Goal: Task Accomplishment & Management: Complete application form

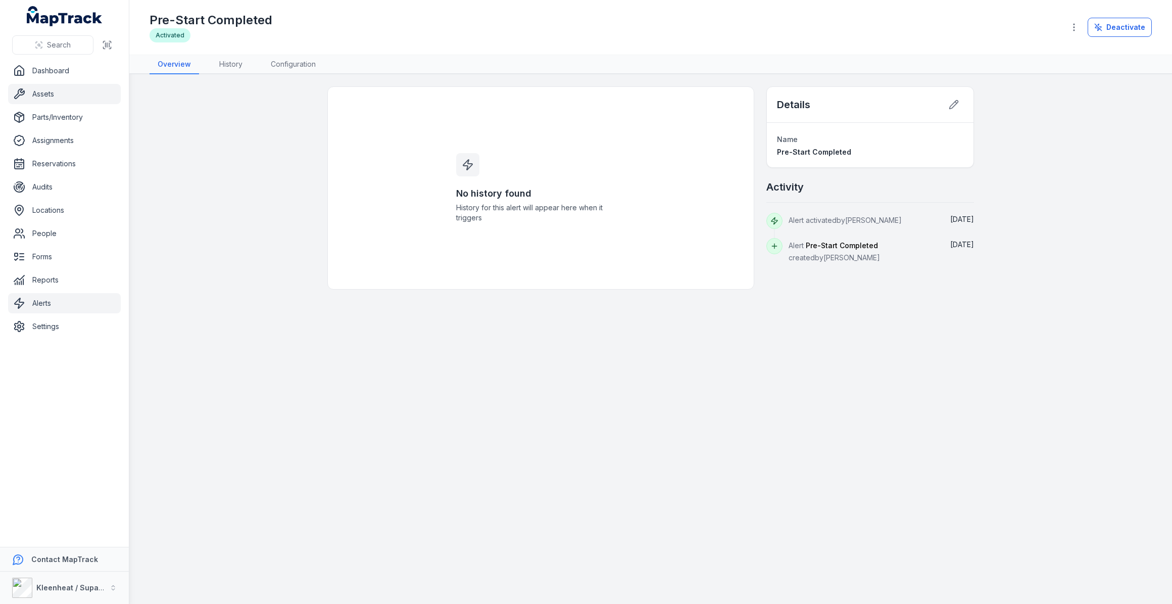
click at [44, 93] on link "Assets" at bounding box center [64, 94] width 113 height 20
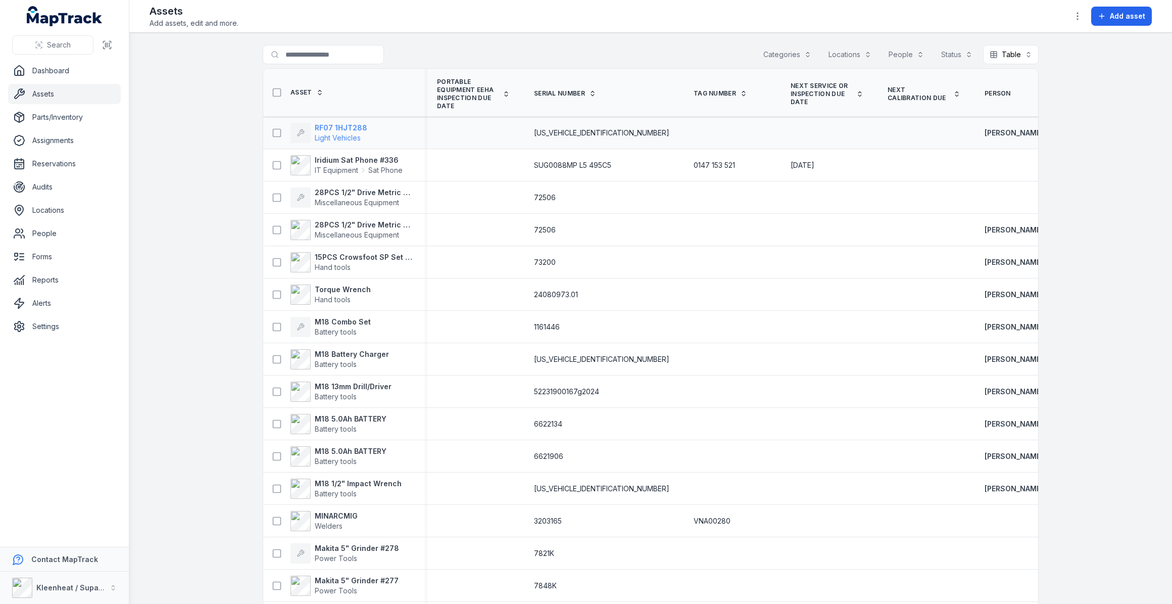
click at [344, 126] on strong "RF07 1HJT288" at bounding box center [341, 128] width 53 height 10
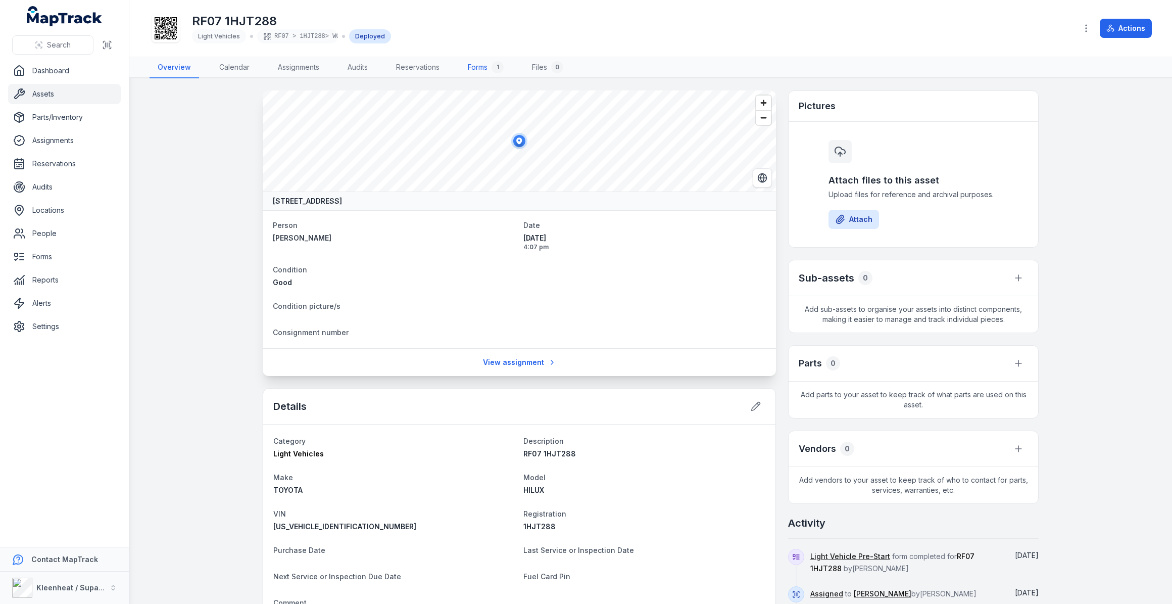
click at [485, 68] on link "Forms 1" at bounding box center [486, 67] width 52 height 21
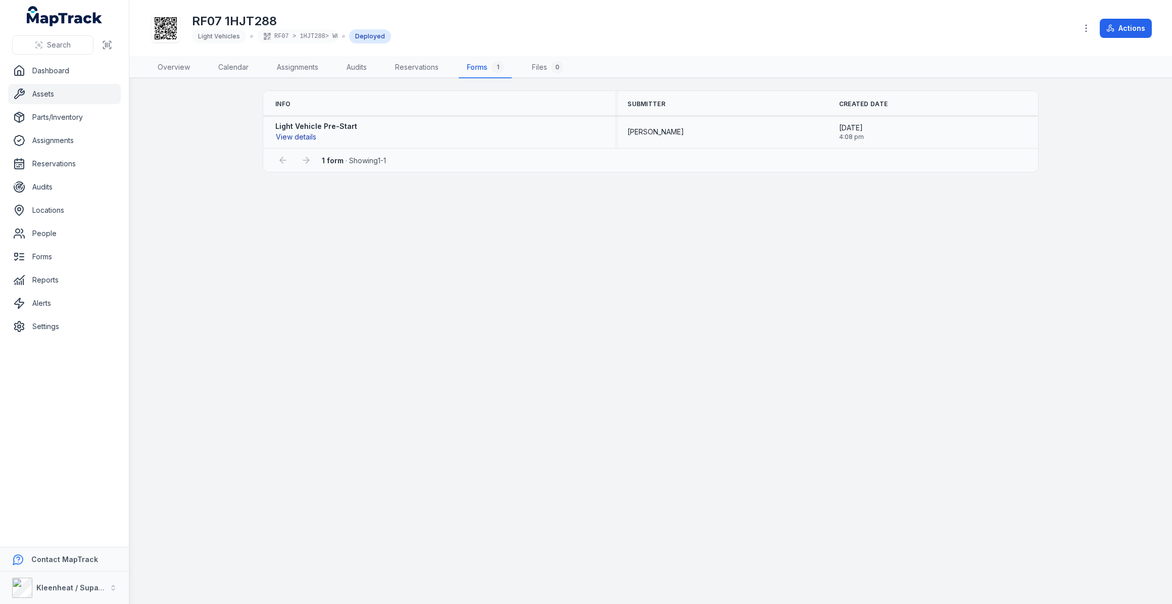
click at [303, 136] on button "View details" at bounding box center [295, 136] width 41 height 11
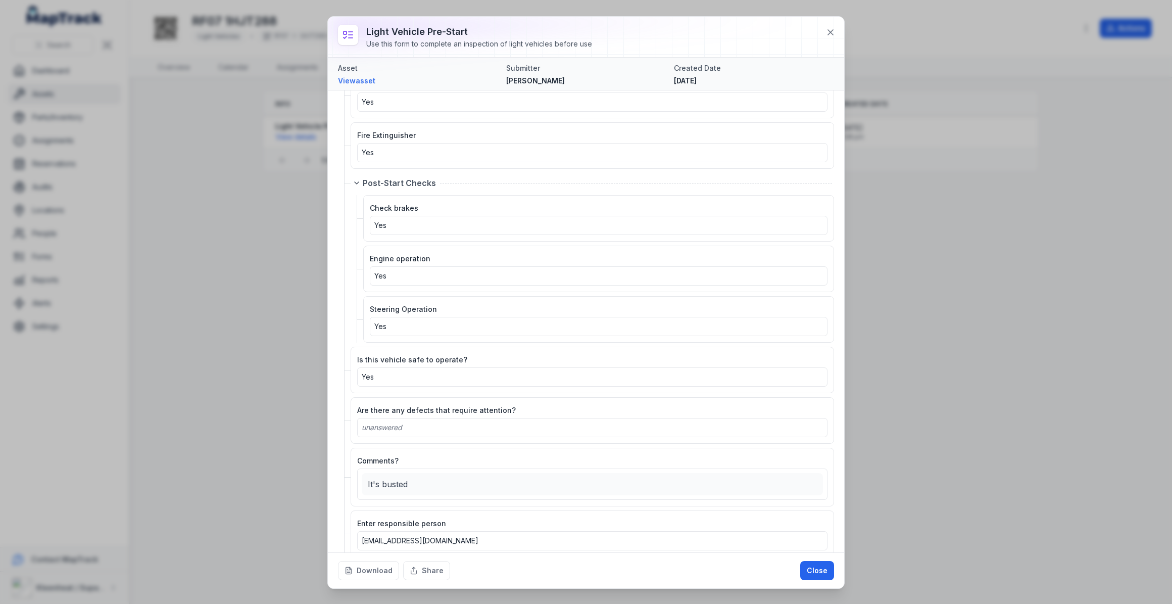
scroll to position [1172, 0]
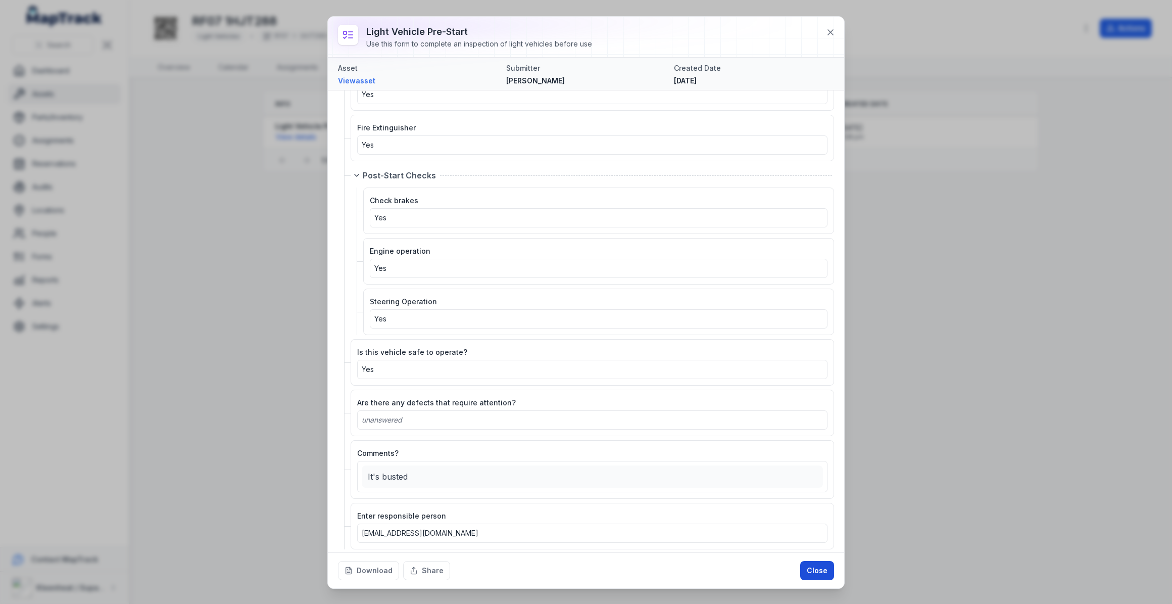
click at [820, 571] on button "Close" at bounding box center [817, 570] width 34 height 19
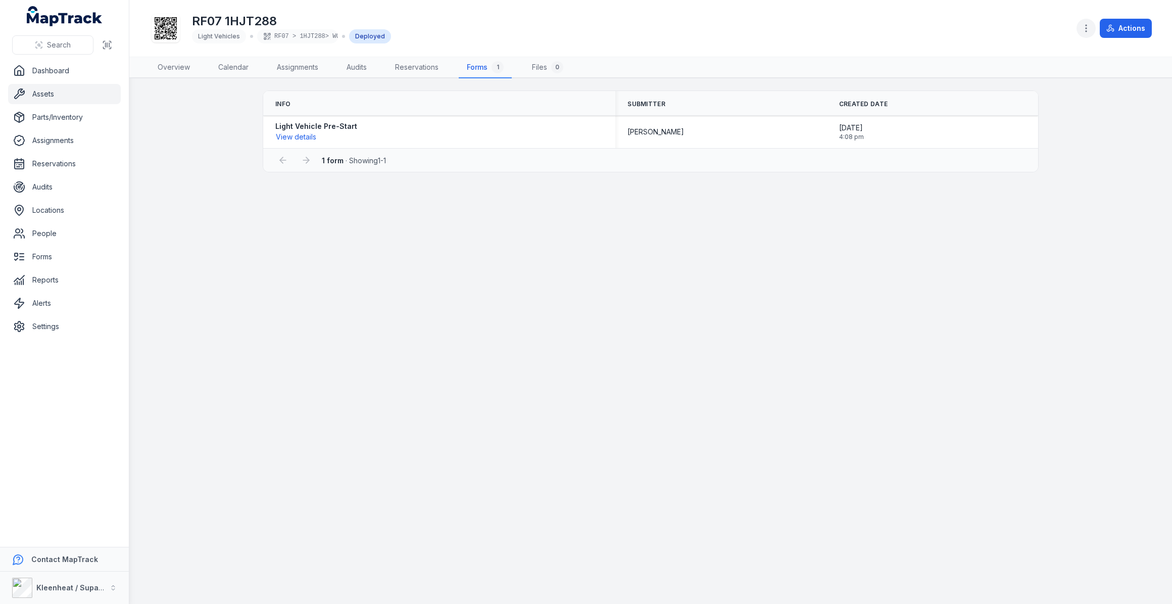
click at [1089, 31] on icon "button" at bounding box center [1086, 28] width 10 height 10
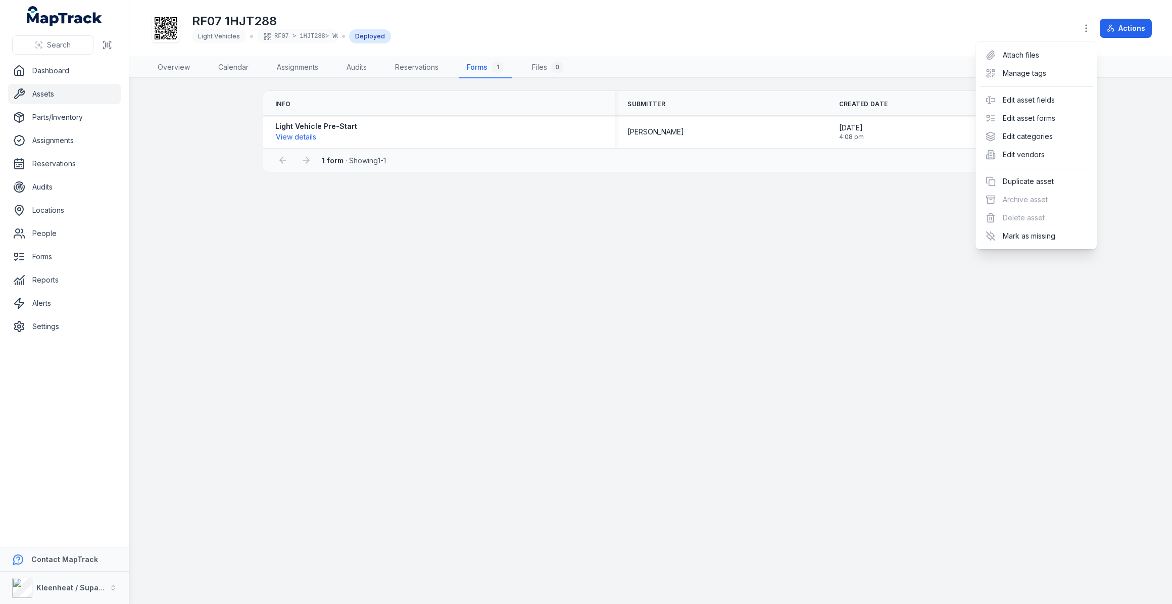
drag, startPoint x: 1125, startPoint y: 202, endPoint x: 1120, endPoint y: 91, distance: 110.2
click at [1125, 199] on div "Toggle Navigation RF07 1HJT288 Light Vehicles RF07 > 1HJT288> WORKSHOP LIGHT VE…" at bounding box center [650, 302] width 1043 height 604
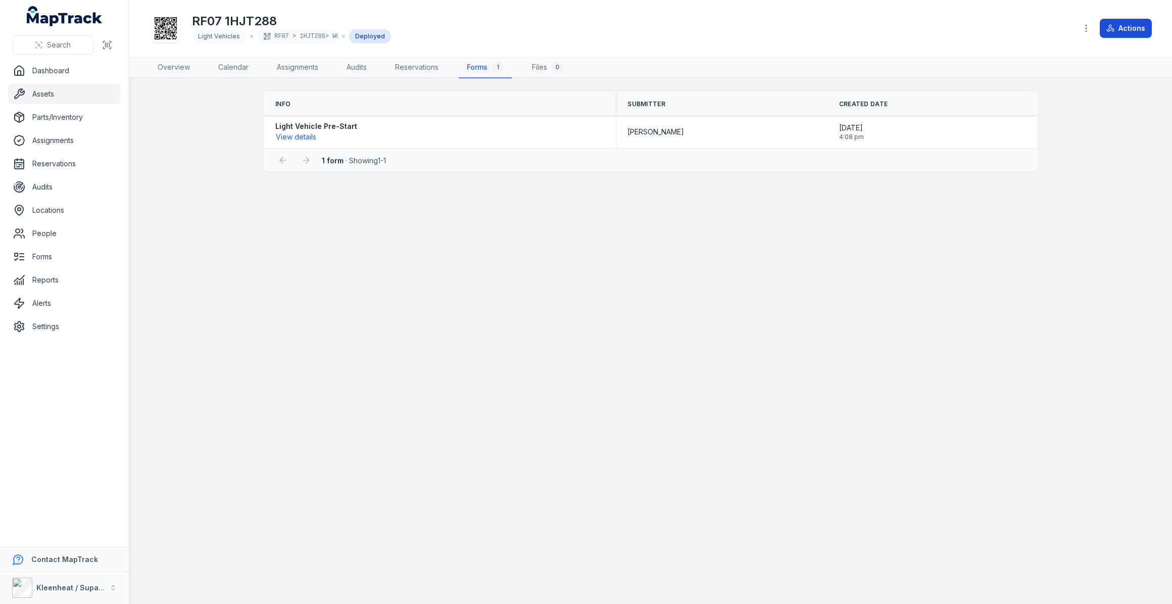
click at [1119, 25] on button "Actions" at bounding box center [1126, 28] width 52 height 19
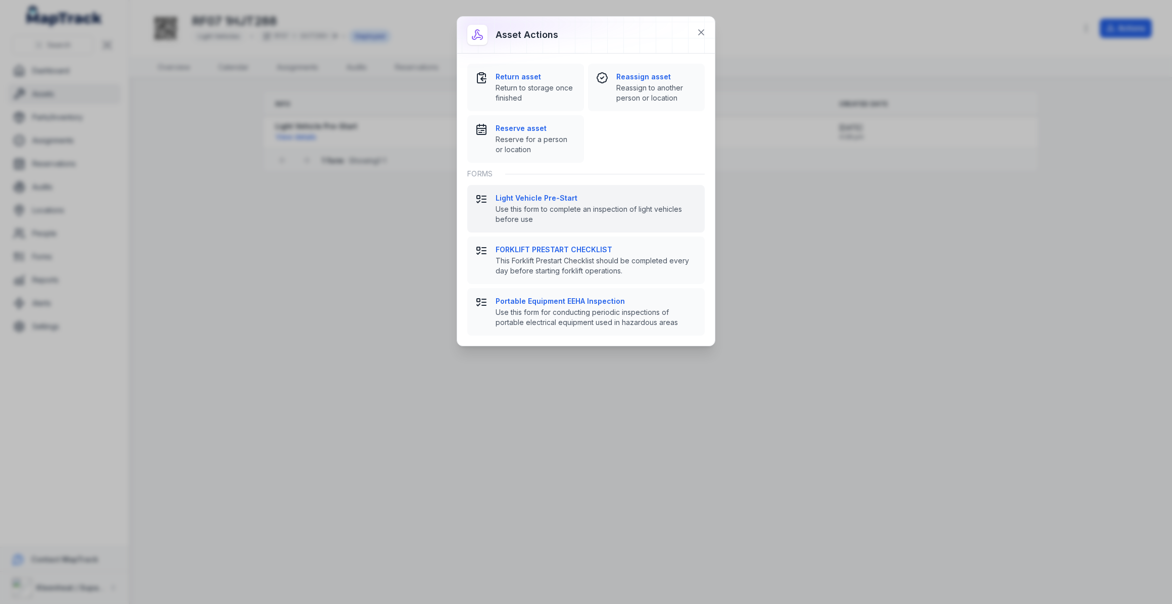
click at [525, 199] on strong "Light Vehicle Pre-Start" at bounding box center [596, 198] width 201 height 10
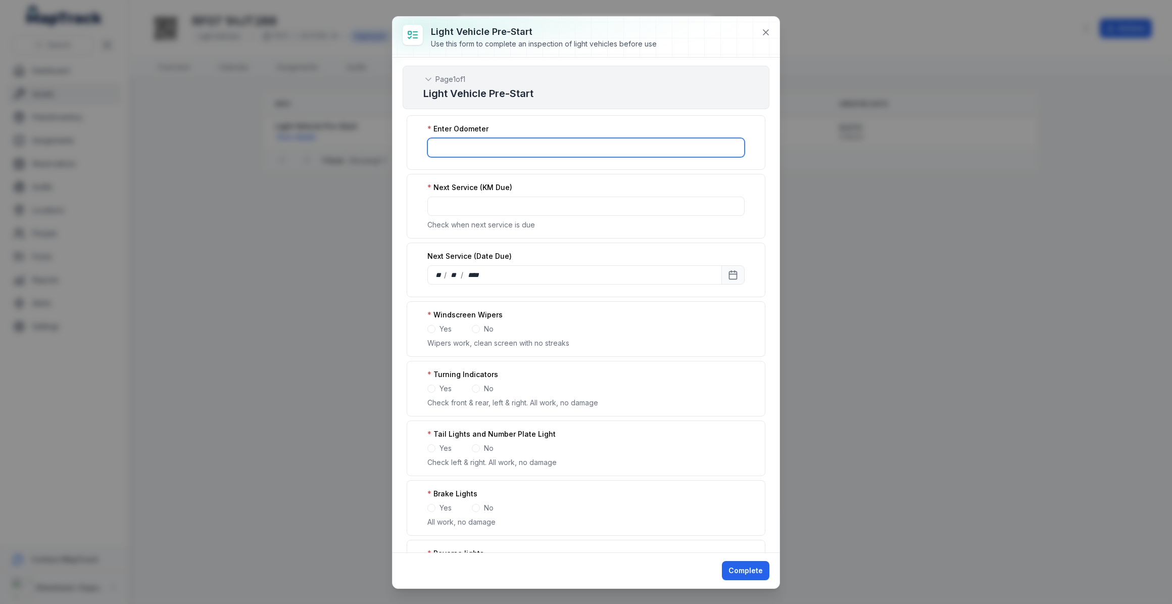
click at [512, 148] on input ":r25e:-form-item-label" at bounding box center [585, 147] width 317 height 19
type input "***"
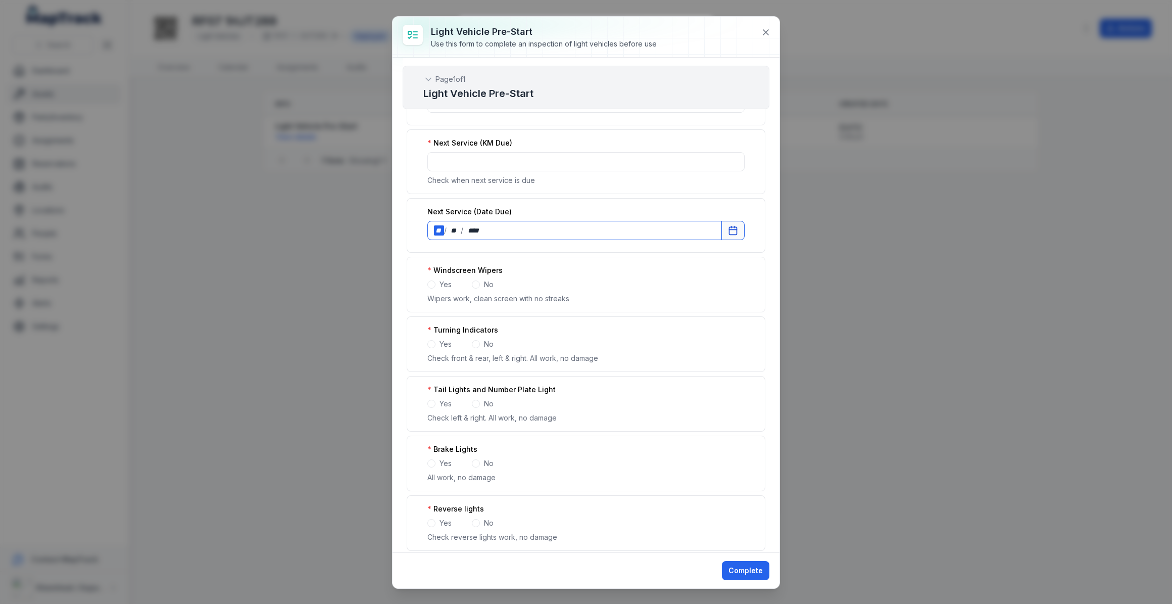
scroll to position [45, 0]
click at [438, 282] on div "Yes" at bounding box center [439, 283] width 24 height 10
drag, startPoint x: 430, startPoint y: 282, endPoint x: 433, endPoint y: 297, distance: 14.9
click at [430, 282] on span at bounding box center [431, 283] width 8 height 8
click at [434, 343] on span at bounding box center [431, 343] width 8 height 8
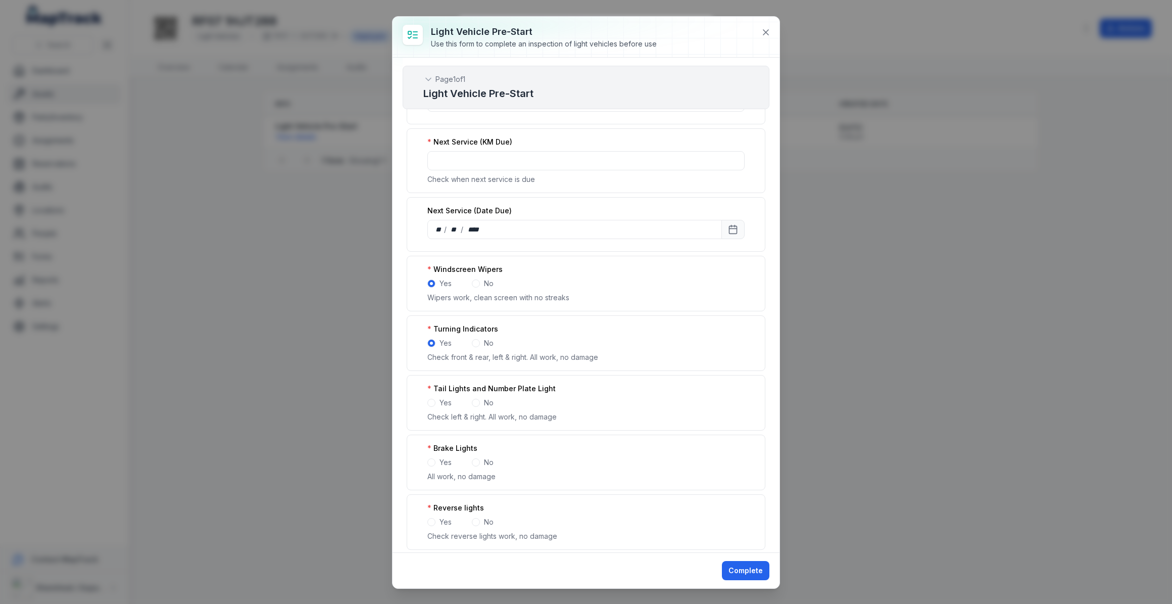
click at [431, 402] on span at bounding box center [431, 403] width 8 height 8
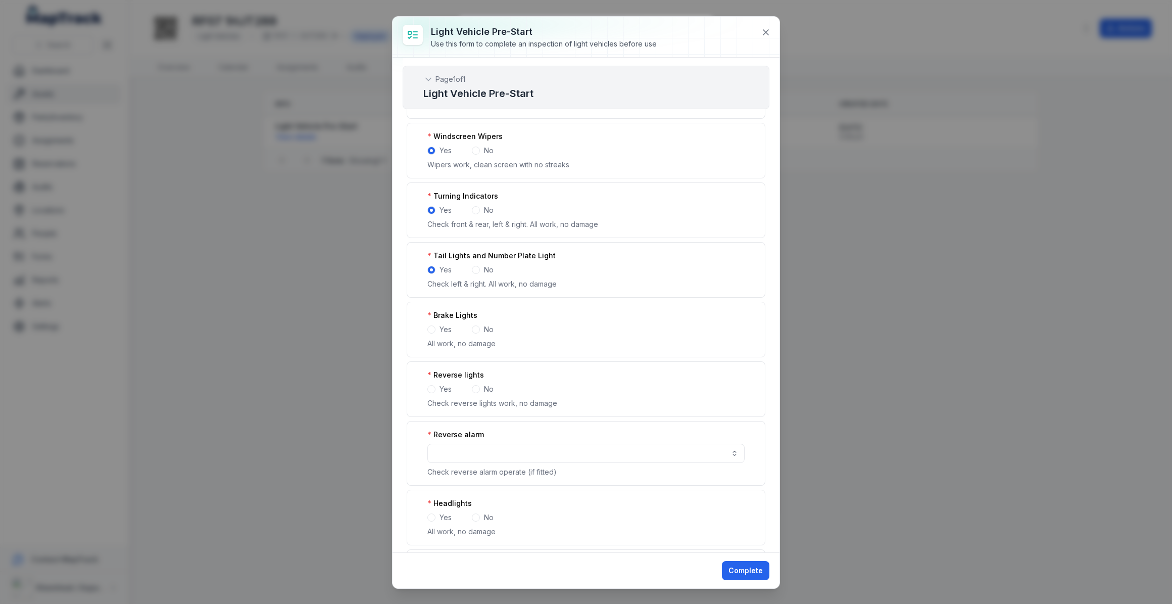
scroll to position [229, 0]
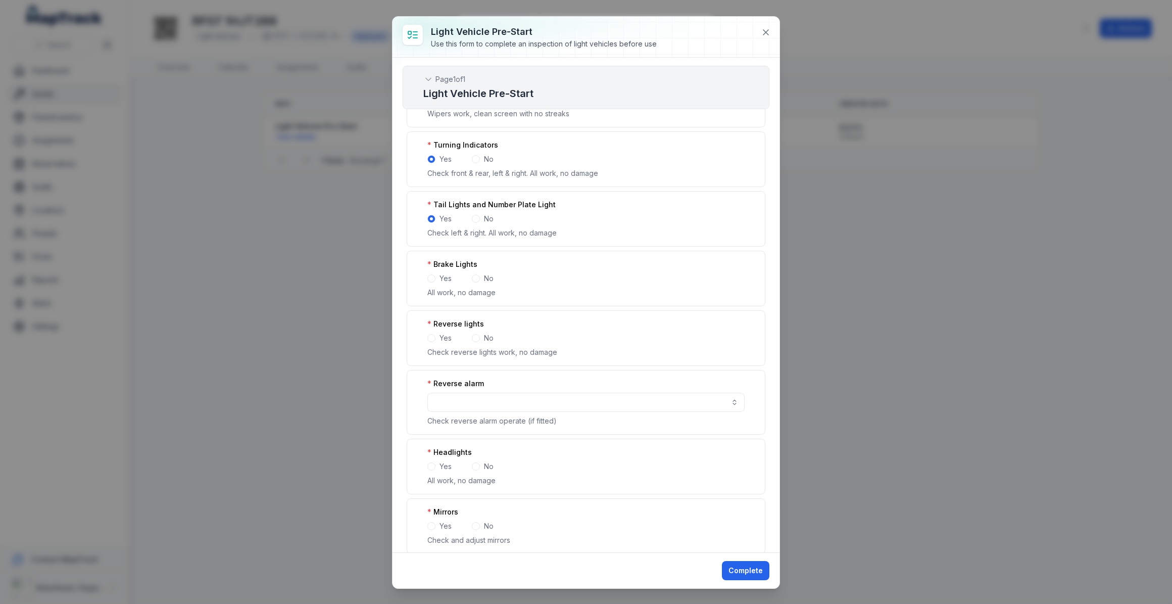
click at [433, 277] on span at bounding box center [431, 278] width 8 height 8
click at [432, 336] on span at bounding box center [431, 338] width 8 height 8
click at [441, 403] on button "button" at bounding box center [585, 402] width 317 height 19
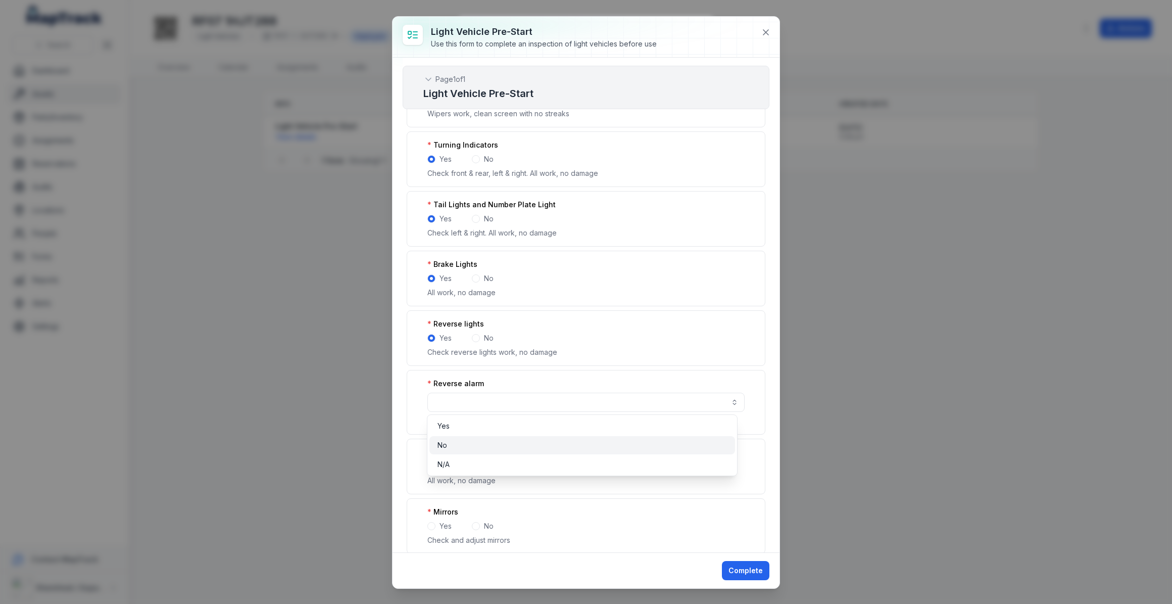
click at [453, 441] on div "No" at bounding box center [583, 445] width 290 height 10
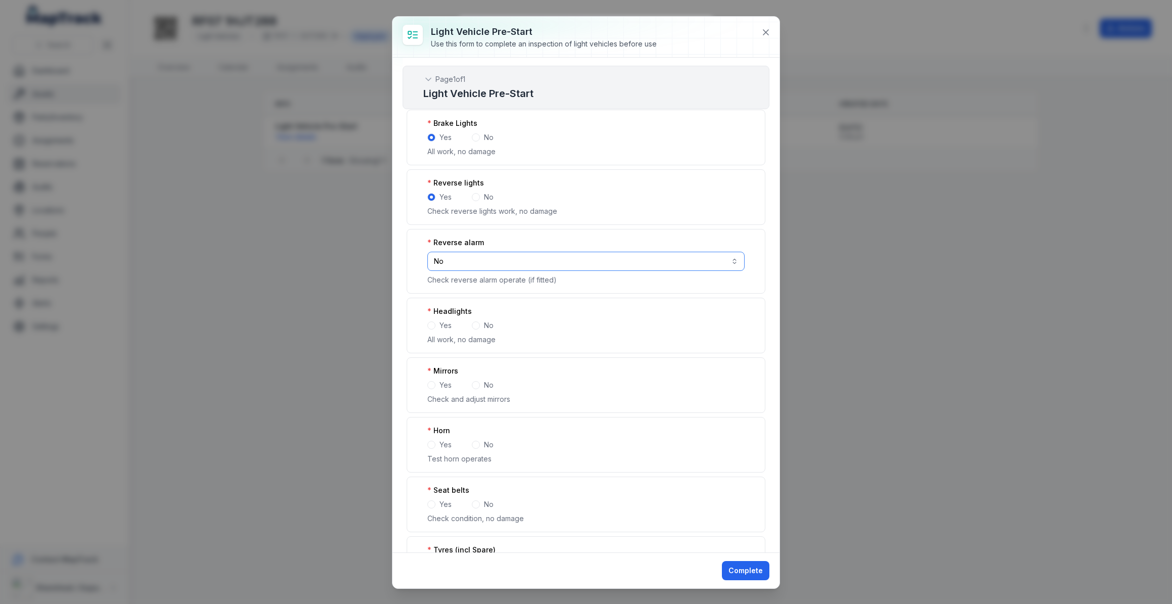
scroll to position [459, 0]
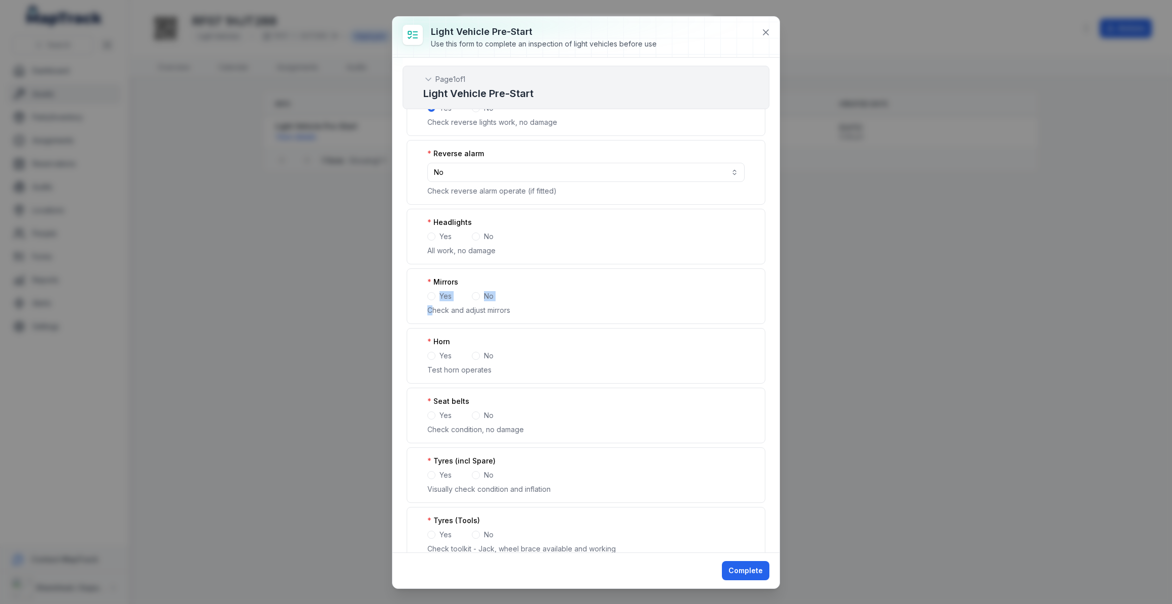
click at [430, 299] on div "Mirrors Yes No Check and adjust mirrors" at bounding box center [586, 296] width 359 height 56
click at [432, 293] on span at bounding box center [431, 296] width 8 height 8
click at [432, 354] on span at bounding box center [431, 356] width 8 height 8
click at [432, 412] on span at bounding box center [431, 415] width 8 height 8
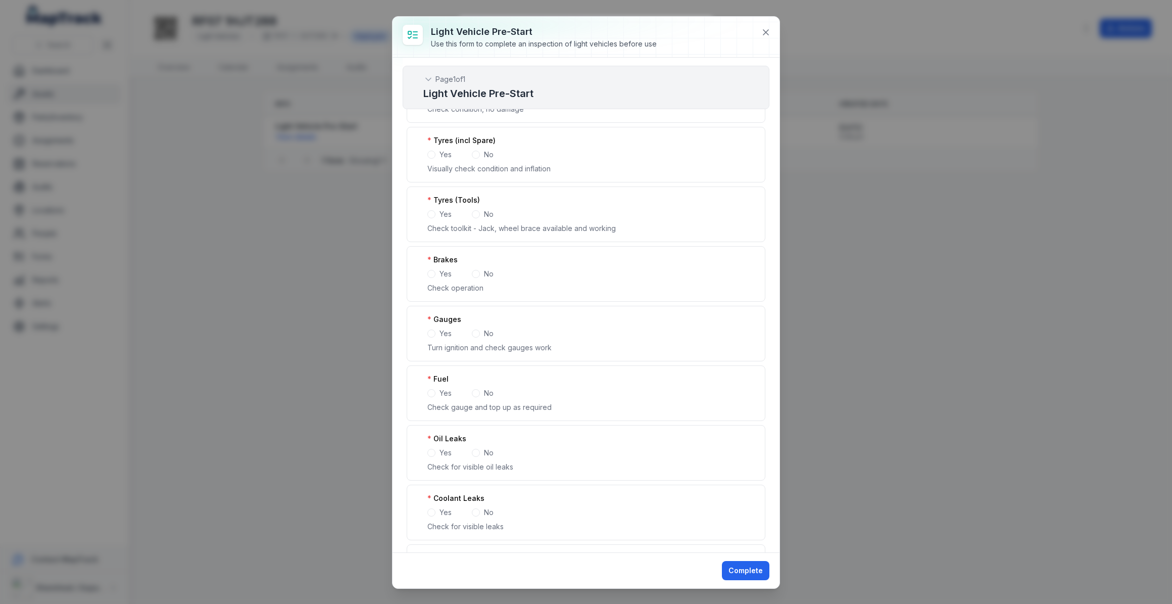
scroll to position [781, 0]
click at [433, 154] on span at bounding box center [431, 154] width 8 height 8
click at [430, 212] on span at bounding box center [431, 213] width 8 height 8
click at [433, 282] on p "Check operation" at bounding box center [585, 287] width 317 height 10
click at [432, 271] on span at bounding box center [431, 273] width 8 height 8
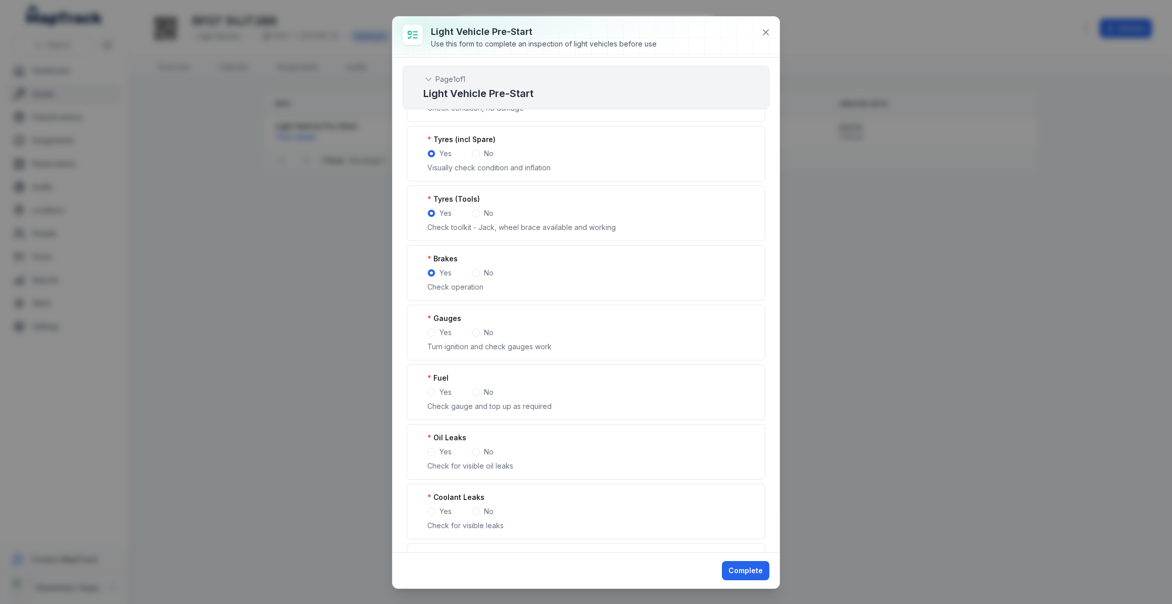
click at [432, 330] on span at bounding box center [431, 332] width 8 height 8
click at [434, 389] on span at bounding box center [431, 392] width 8 height 8
click at [429, 449] on span at bounding box center [431, 452] width 8 height 8
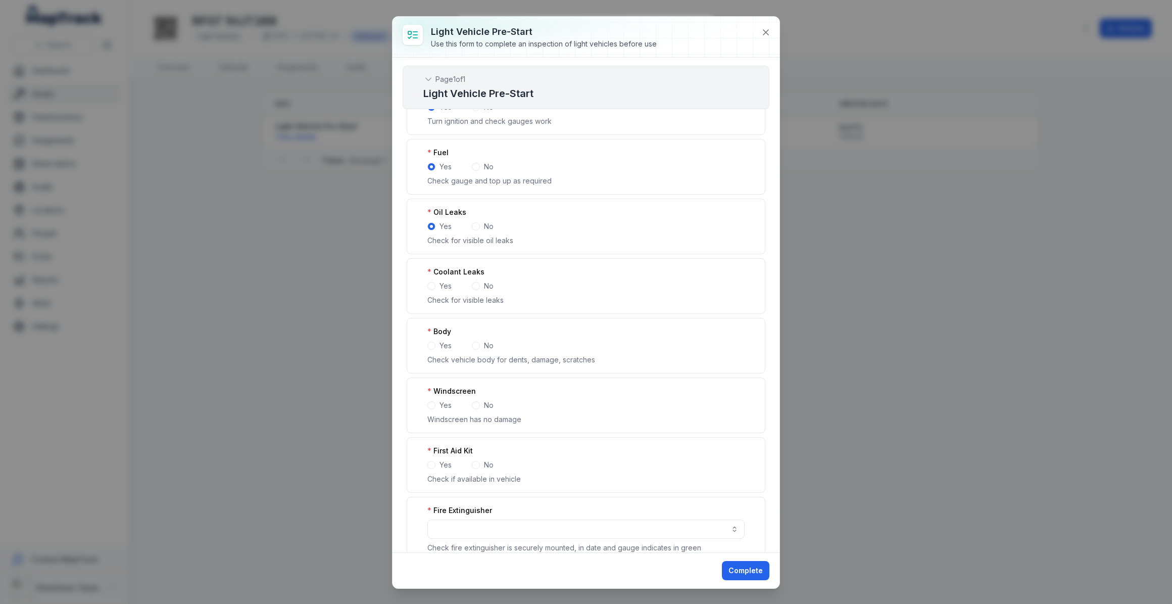
scroll to position [1056, 0]
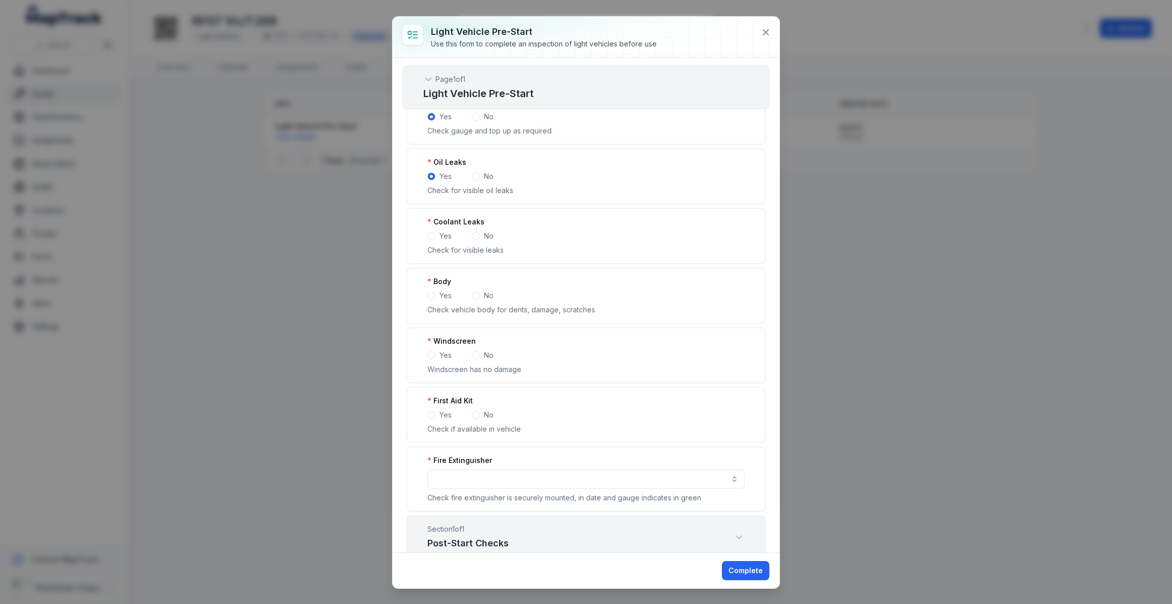
click at [433, 232] on span at bounding box center [431, 236] width 8 height 8
click at [433, 292] on span at bounding box center [431, 296] width 8 height 8
click at [430, 354] on span at bounding box center [431, 355] width 8 height 8
click at [429, 412] on span at bounding box center [431, 415] width 8 height 8
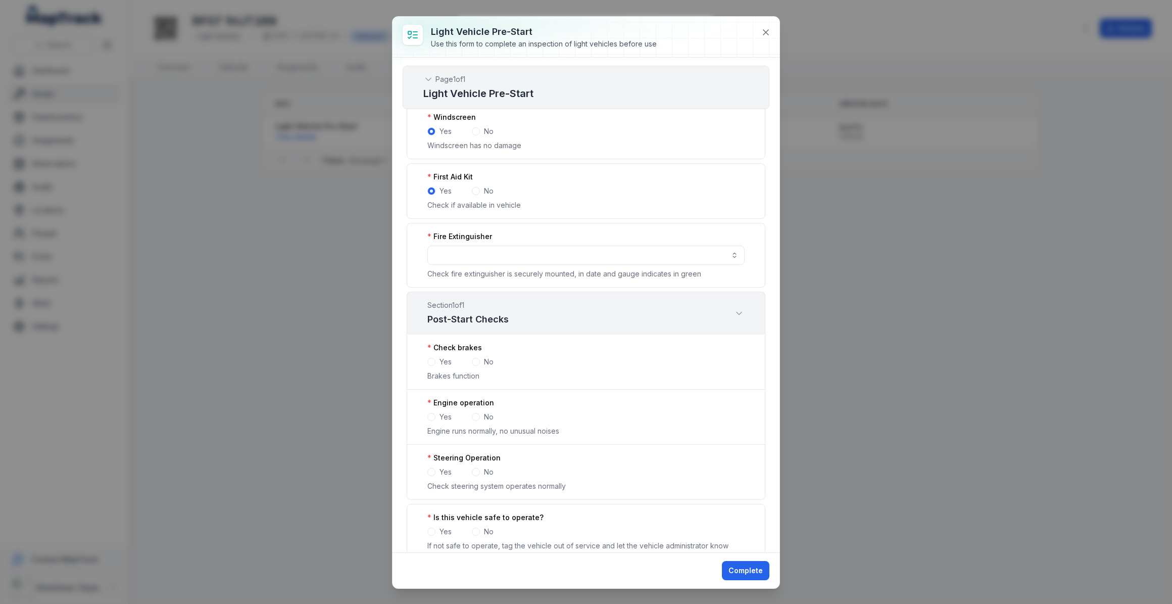
scroll to position [1286, 0]
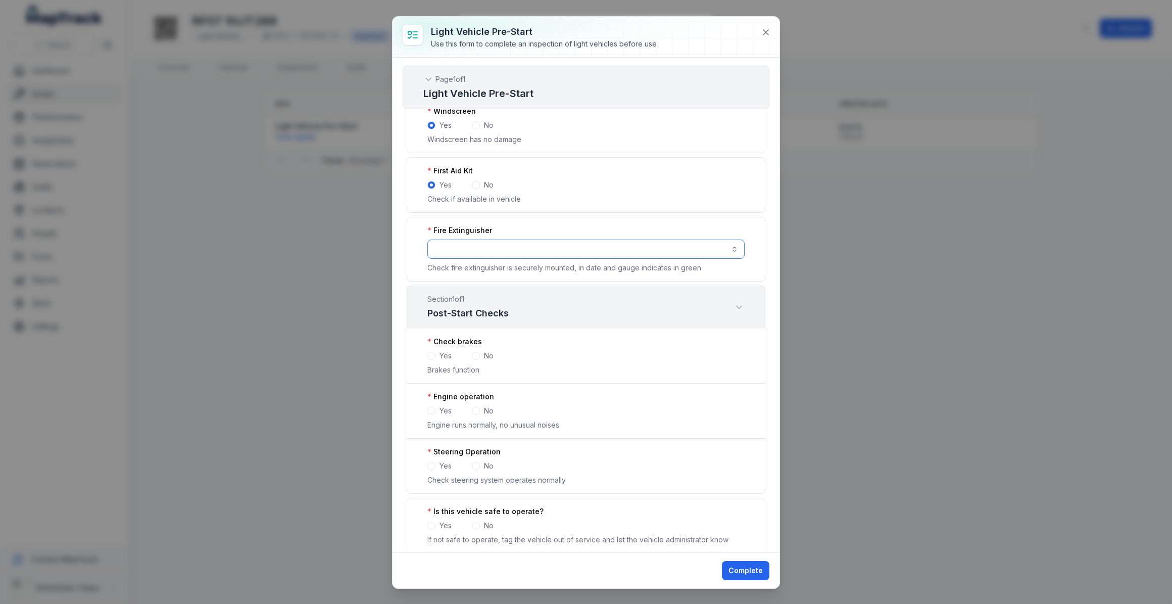
click at [488, 241] on button "button" at bounding box center [585, 249] width 317 height 19
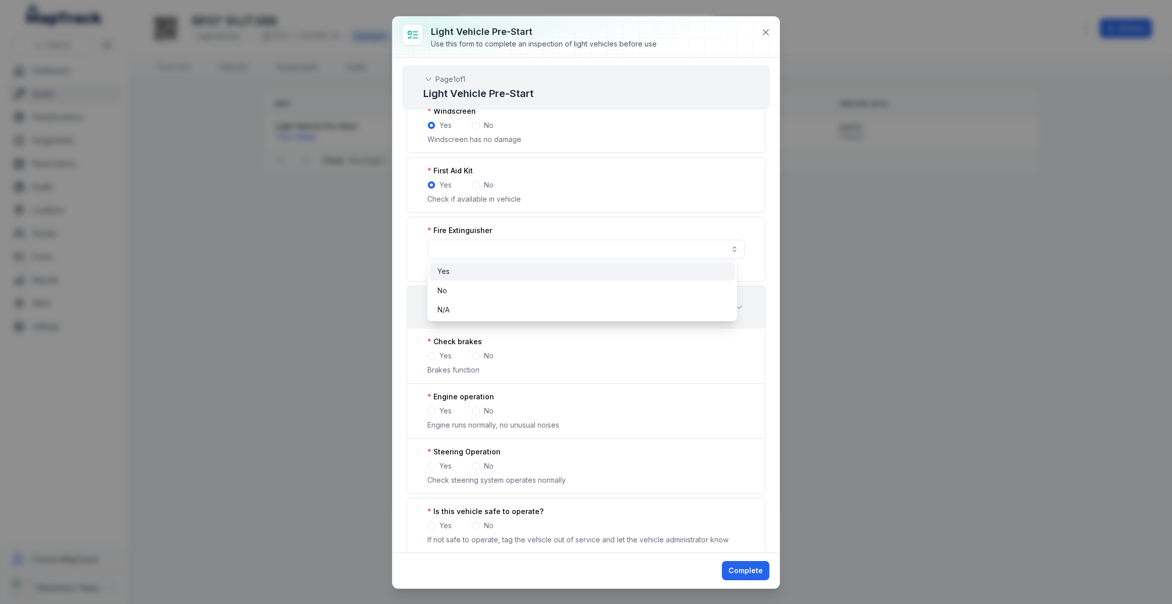
click at [461, 268] on div "Yes" at bounding box center [583, 271] width 290 height 10
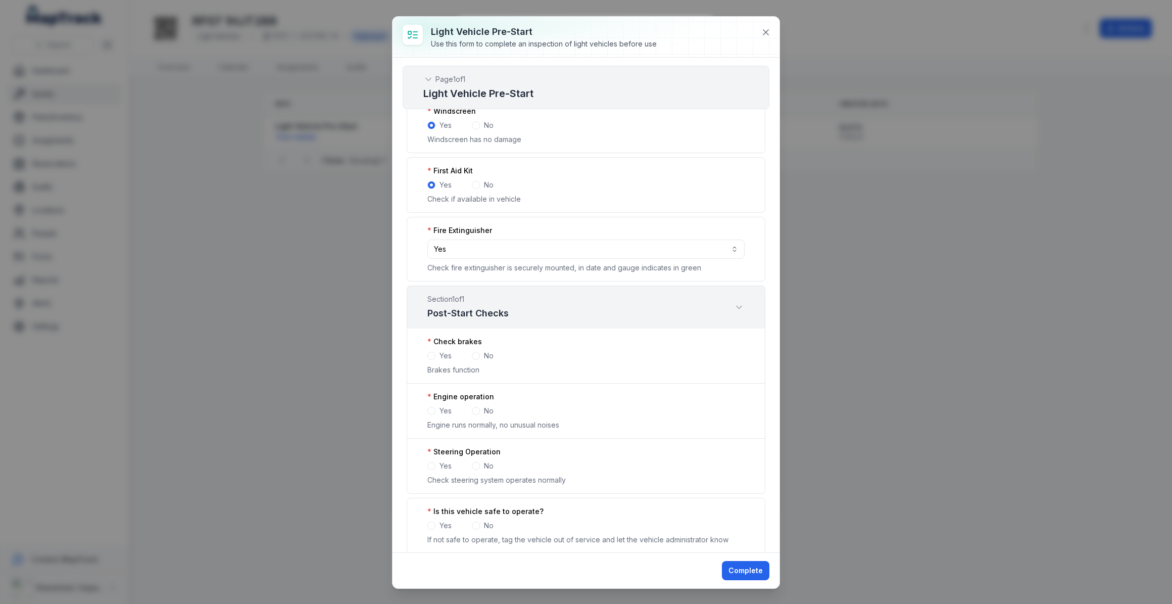
click at [433, 354] on span at bounding box center [431, 356] width 8 height 8
click at [433, 409] on span at bounding box center [431, 411] width 8 height 8
click at [432, 462] on span at bounding box center [431, 466] width 8 height 8
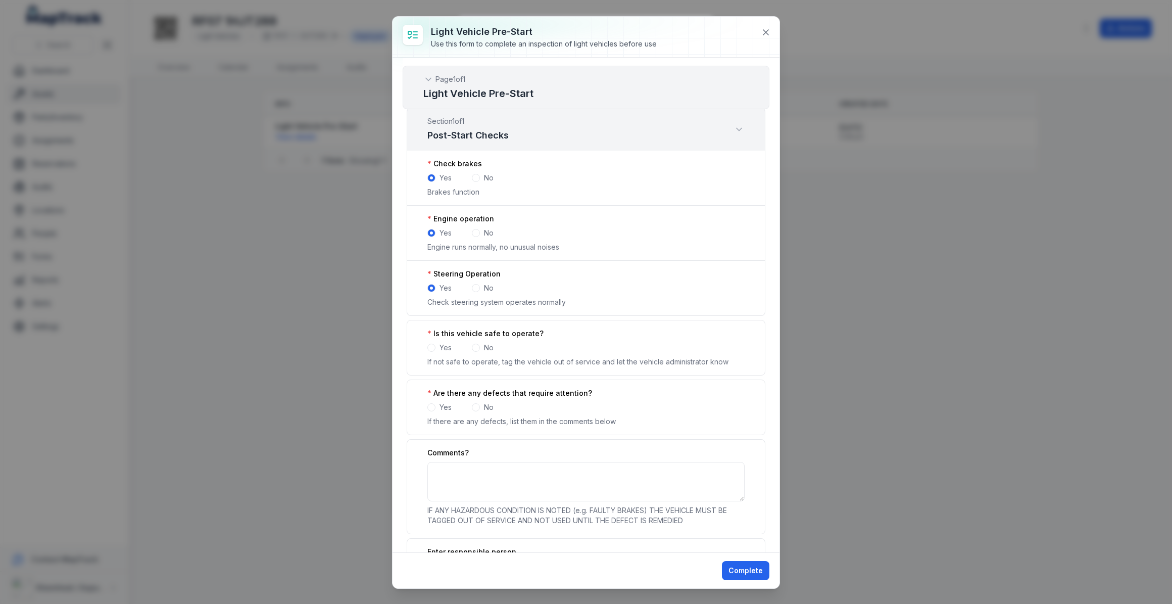
scroll to position [1520, 0]
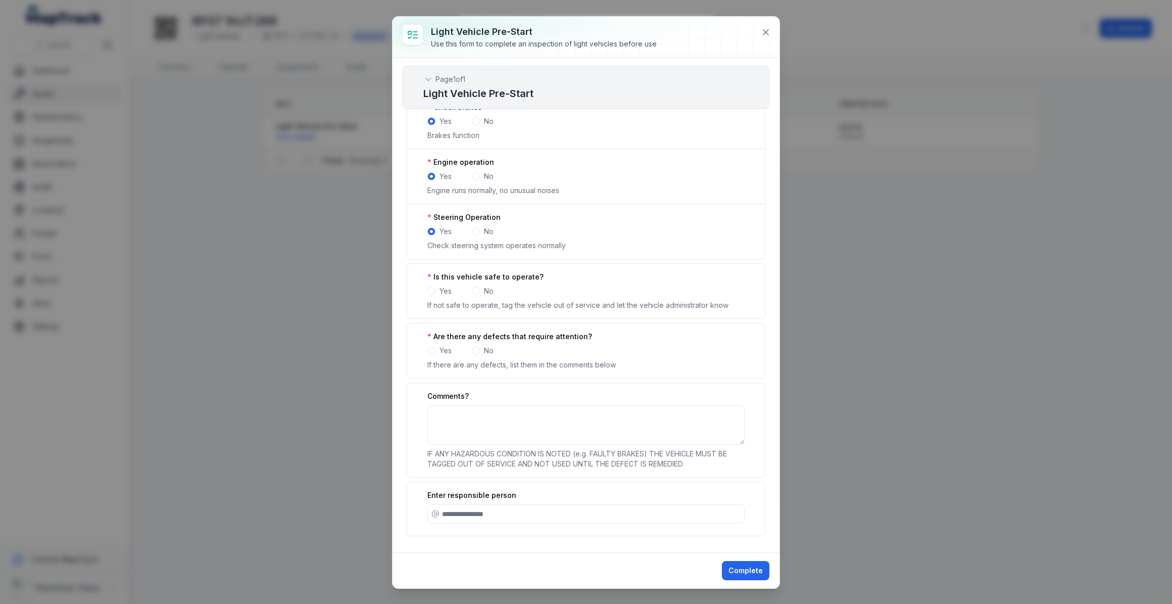
click at [479, 287] on span at bounding box center [476, 291] width 8 height 8
click at [430, 347] on span at bounding box center [431, 351] width 8 height 8
click at [455, 408] on textarea ":r2cg:-form-item-label" at bounding box center [585, 424] width 317 height 39
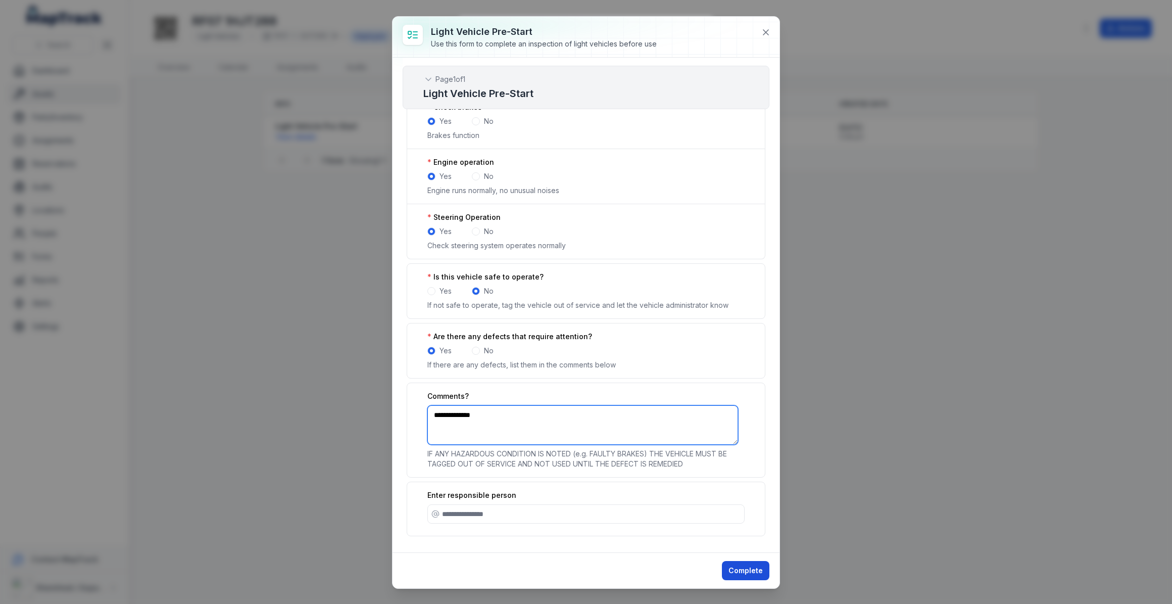
type textarea "**********"
click at [733, 568] on button "Complete" at bounding box center [745, 570] width 47 height 19
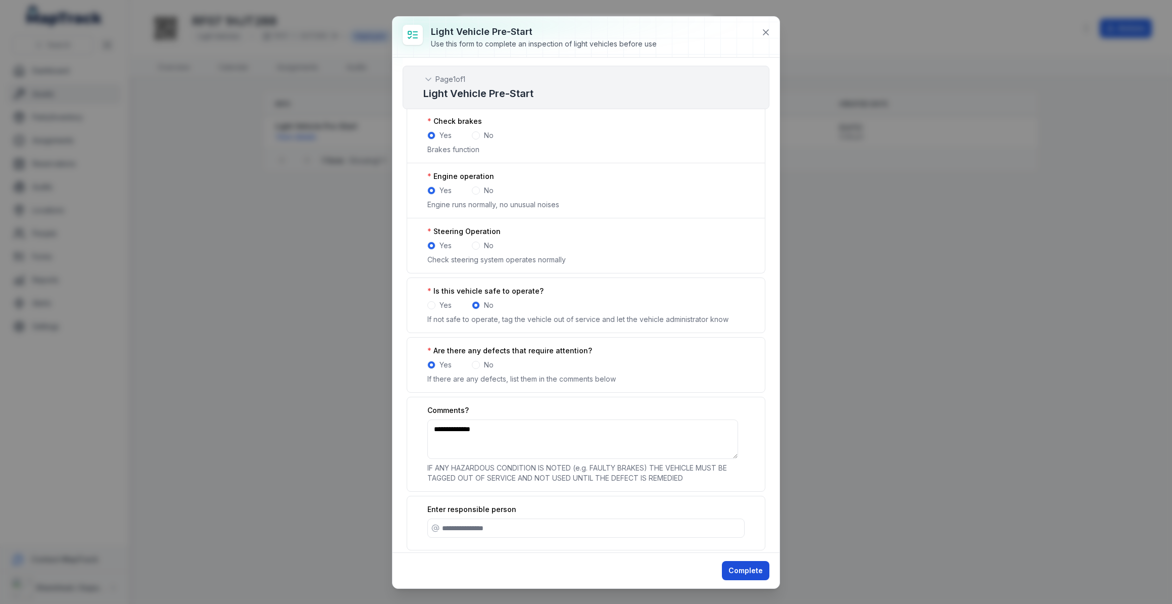
scroll to position [389, 0]
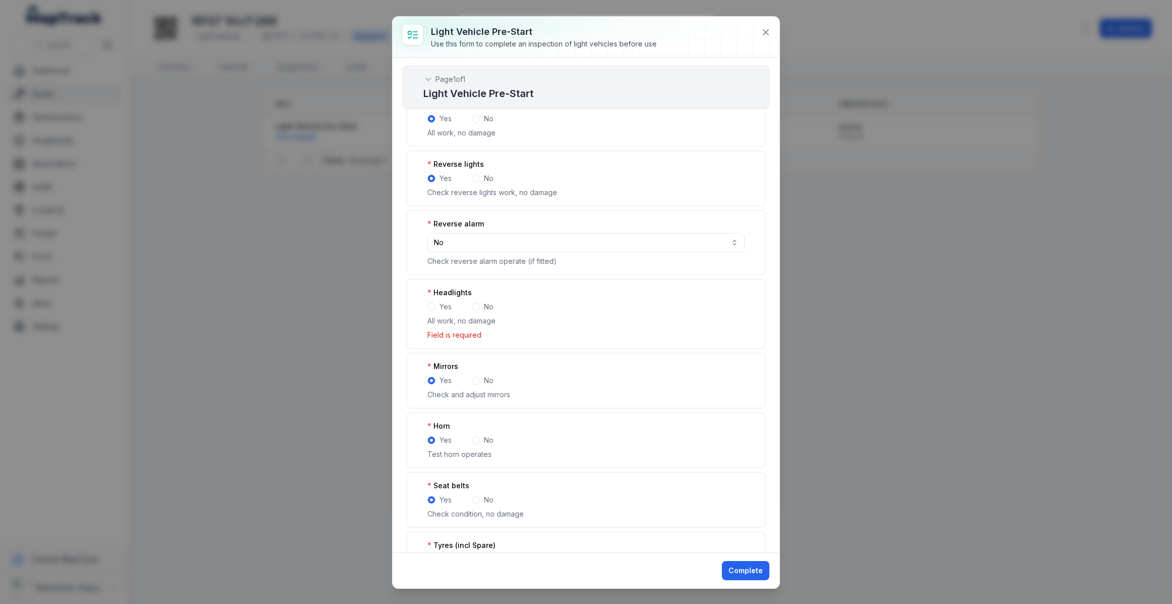
click at [432, 305] on span at bounding box center [431, 307] width 8 height 8
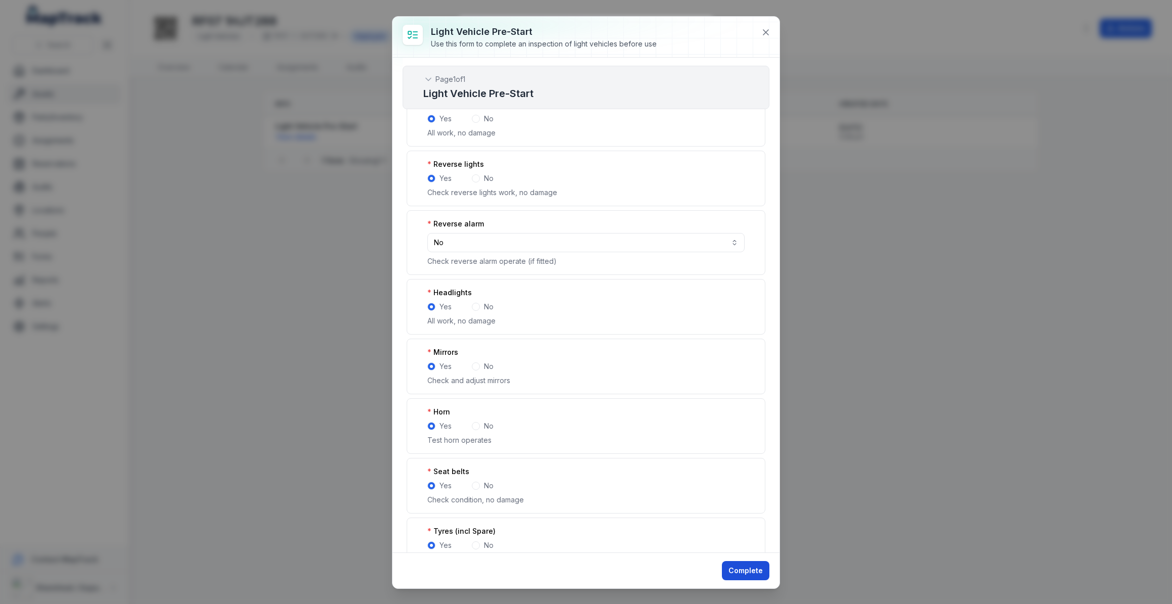
click at [728, 566] on button "Complete" at bounding box center [745, 570] width 47 height 19
